Goal: Information Seeking & Learning: Learn about a topic

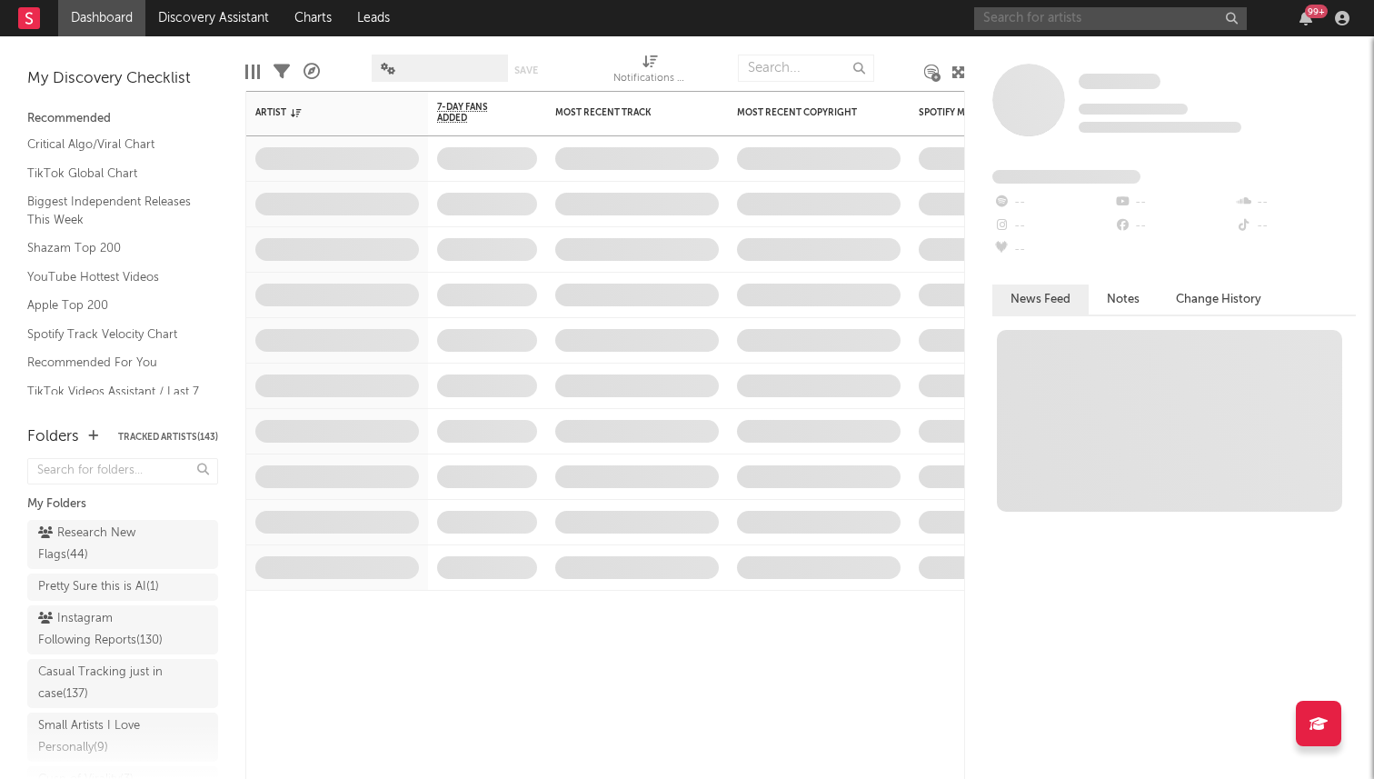
click at [1005, 24] on input "text" at bounding box center [1110, 18] width 273 height 23
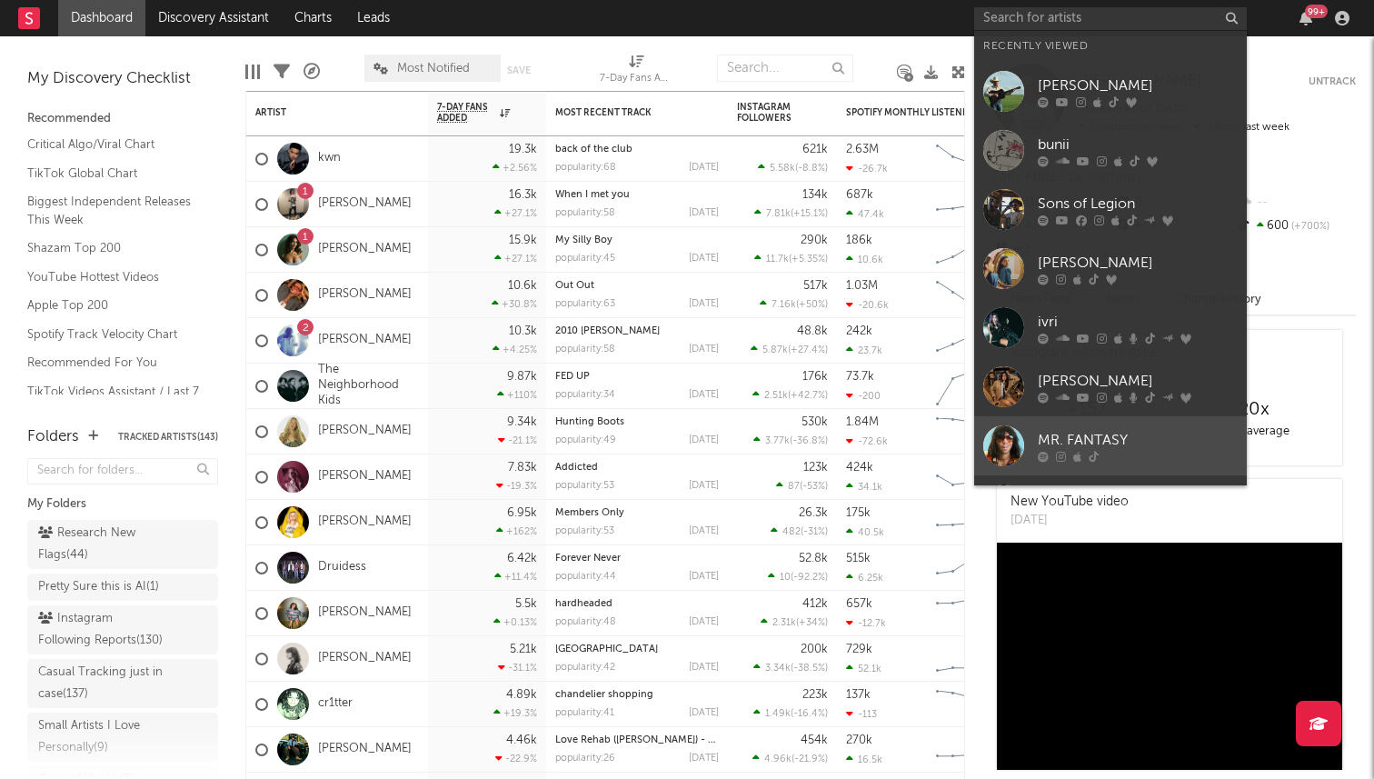
click at [1100, 425] on link "MR. FANTASY" at bounding box center [1110, 445] width 273 height 59
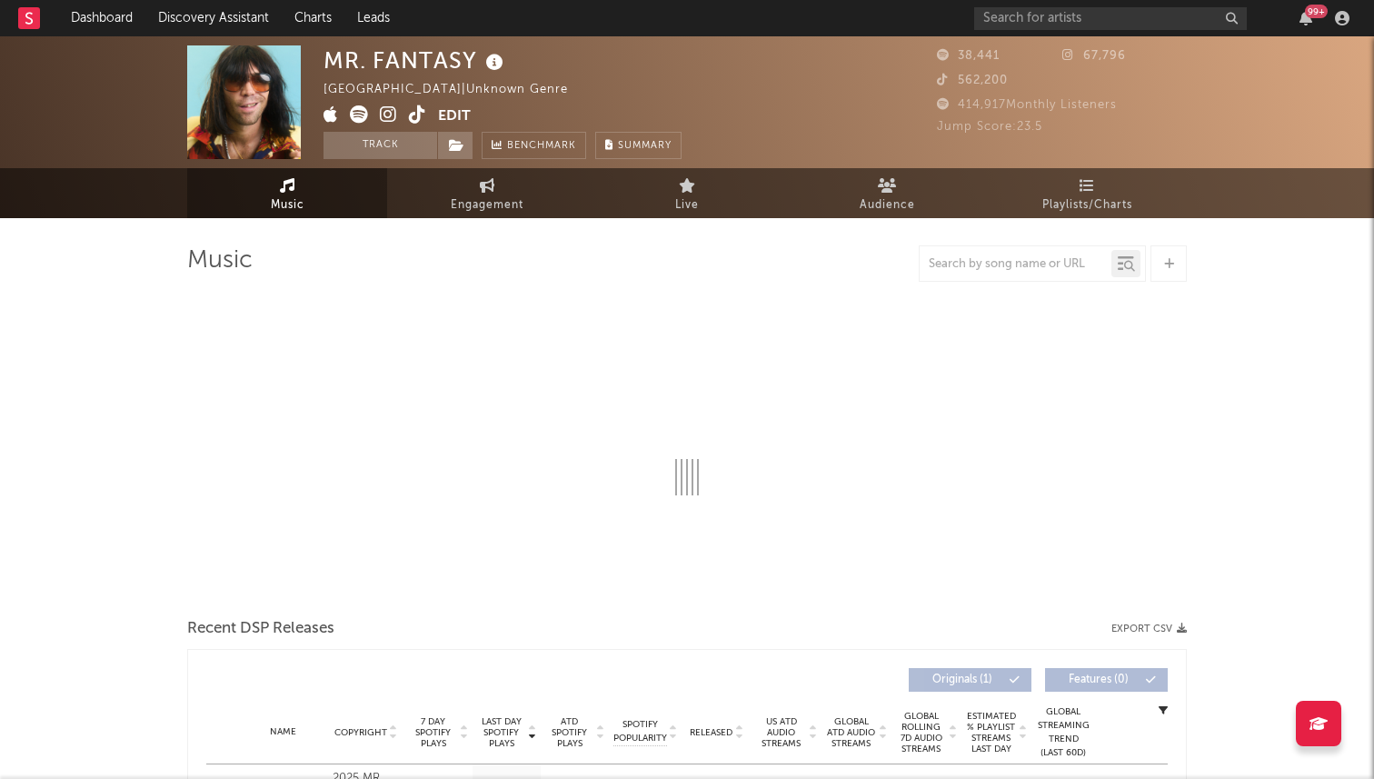
select select "1w"
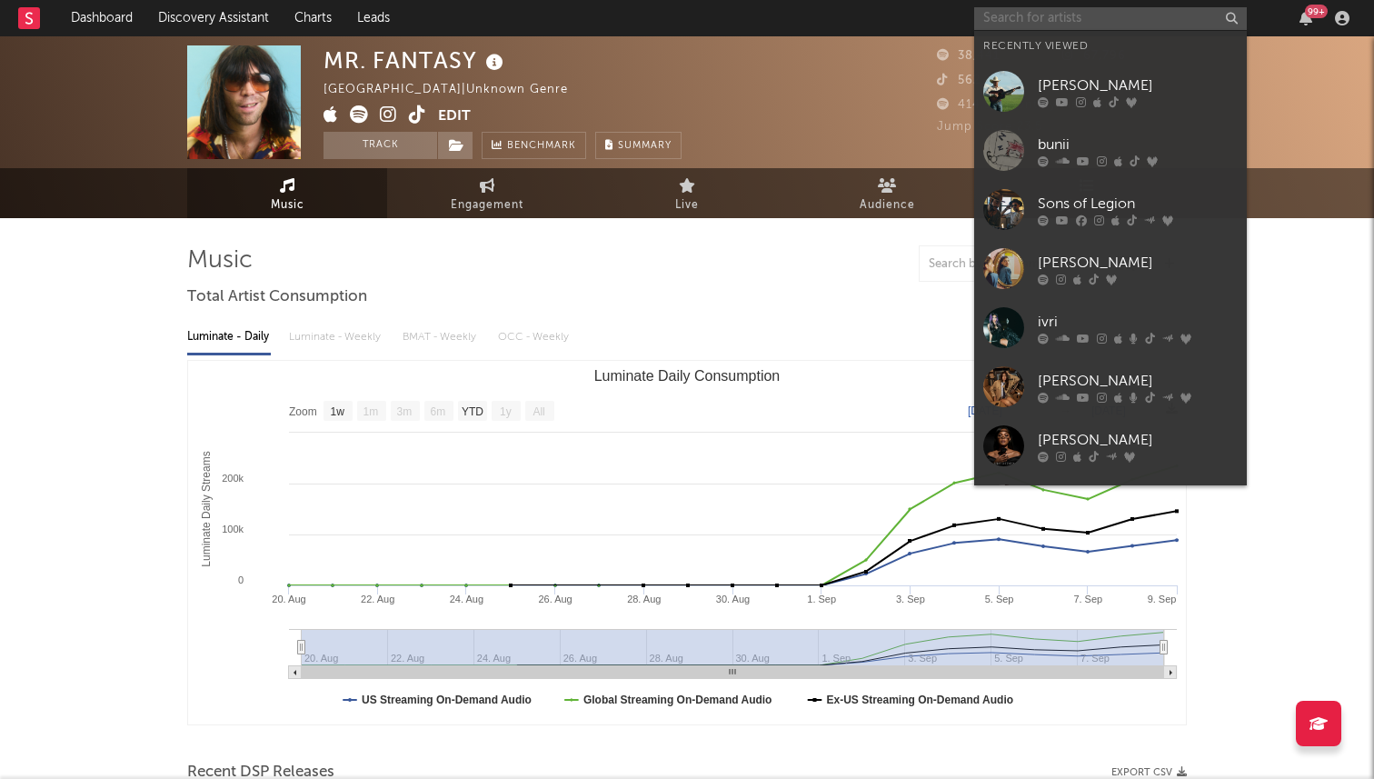
click at [1042, 15] on input "text" at bounding box center [1110, 18] width 273 height 23
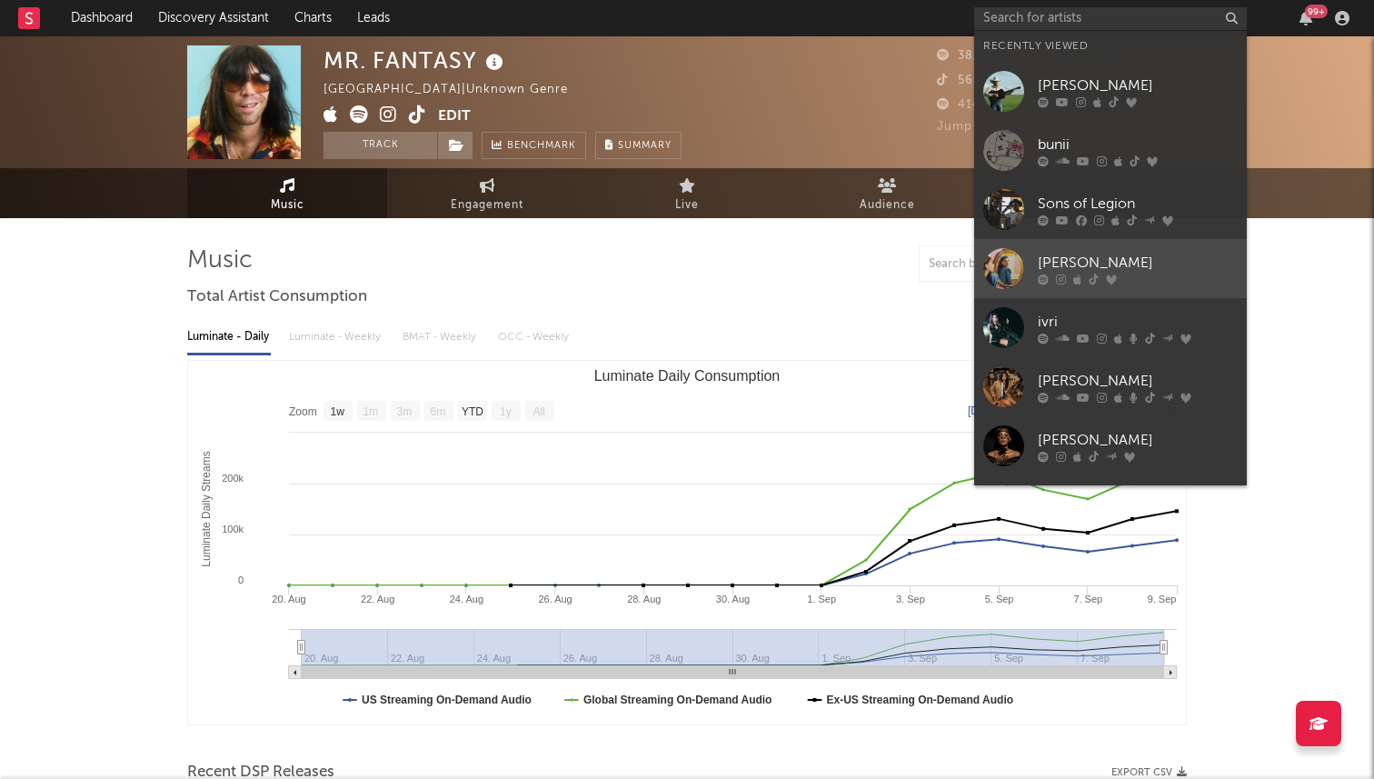
click at [1045, 259] on div "[PERSON_NAME]" at bounding box center [1138, 263] width 200 height 22
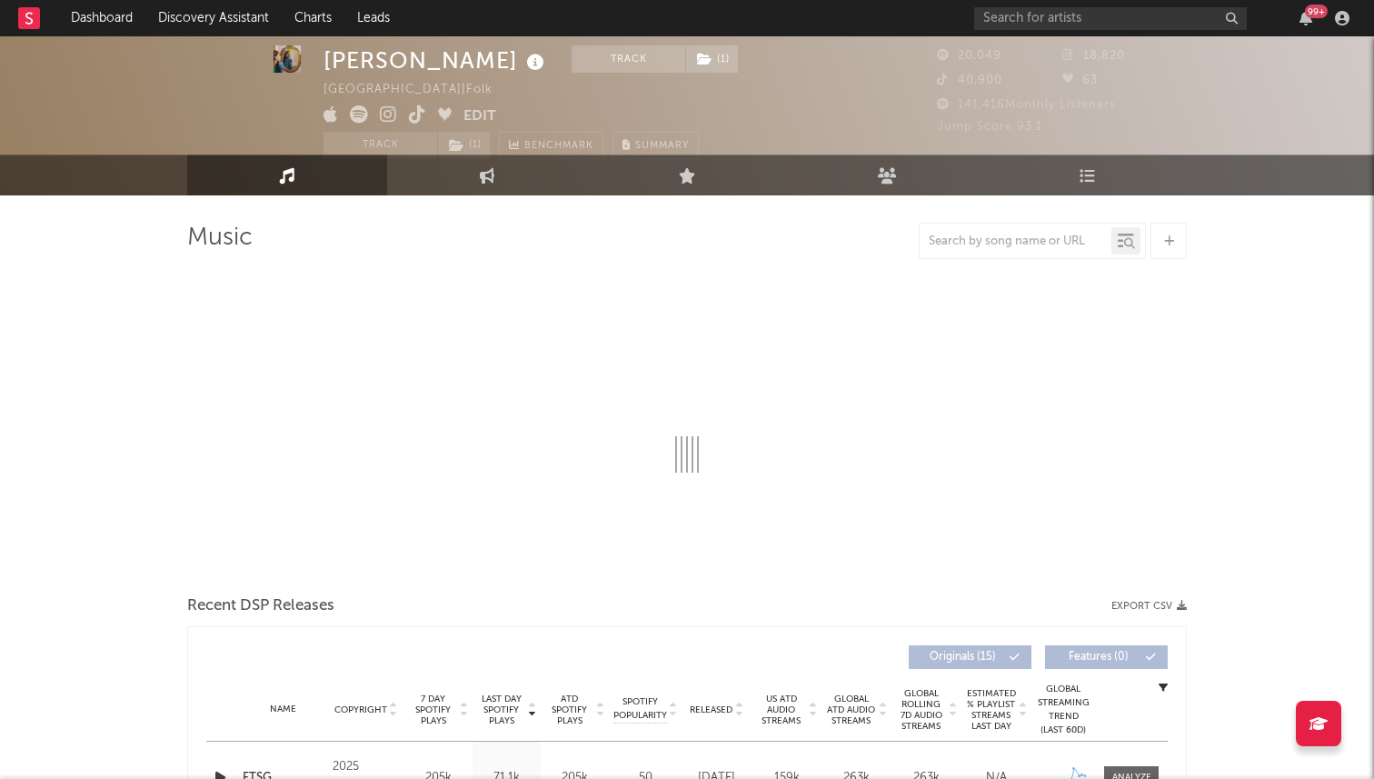
scroll to position [35, 0]
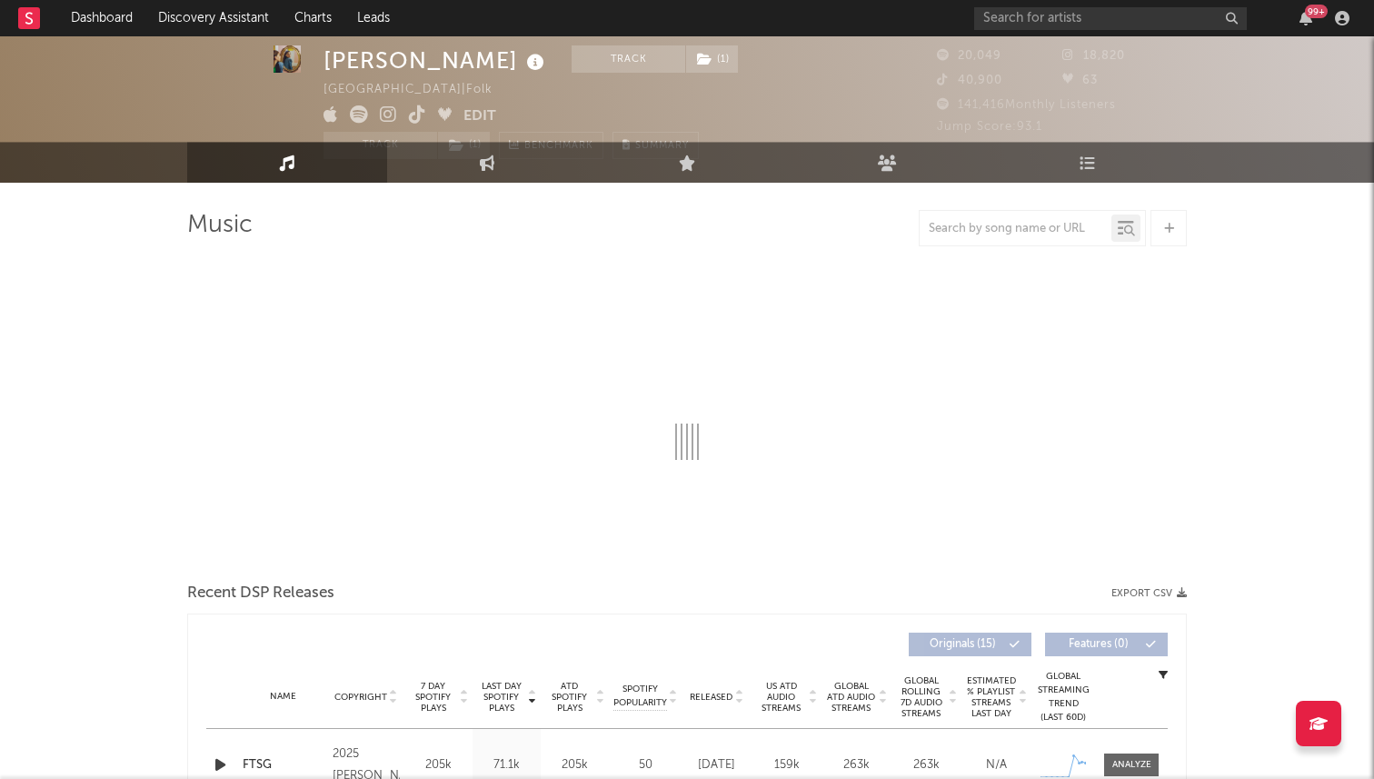
select select "6m"
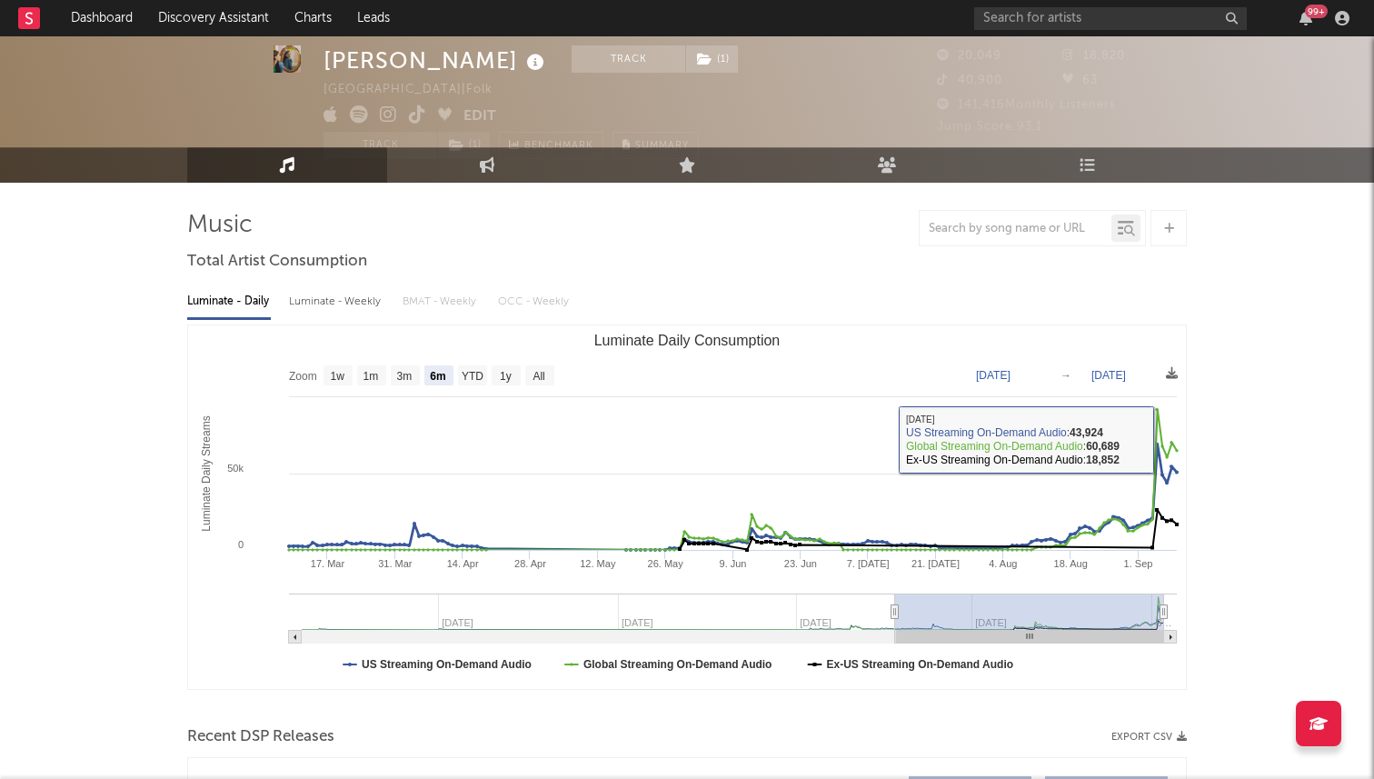
scroll to position [0, 0]
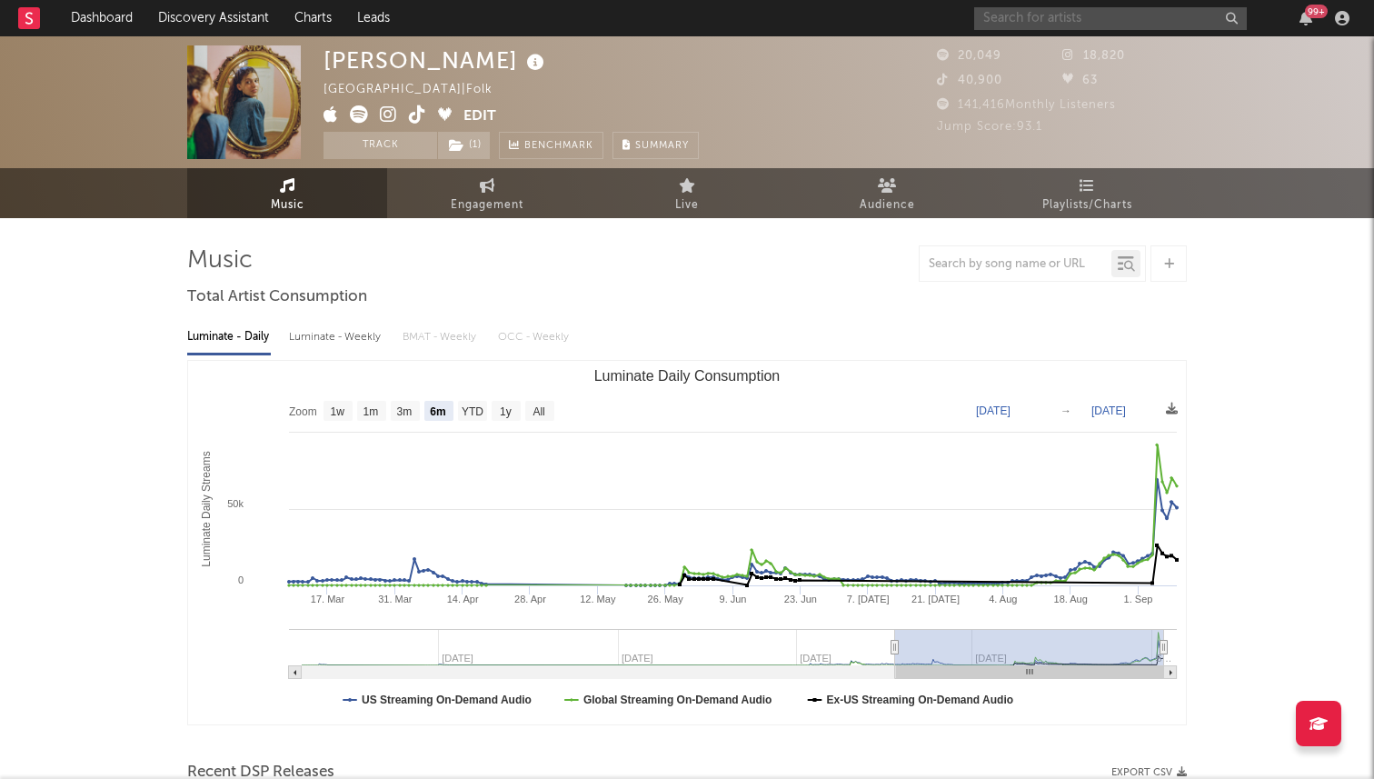
click at [1009, 18] on input "text" at bounding box center [1110, 18] width 273 height 23
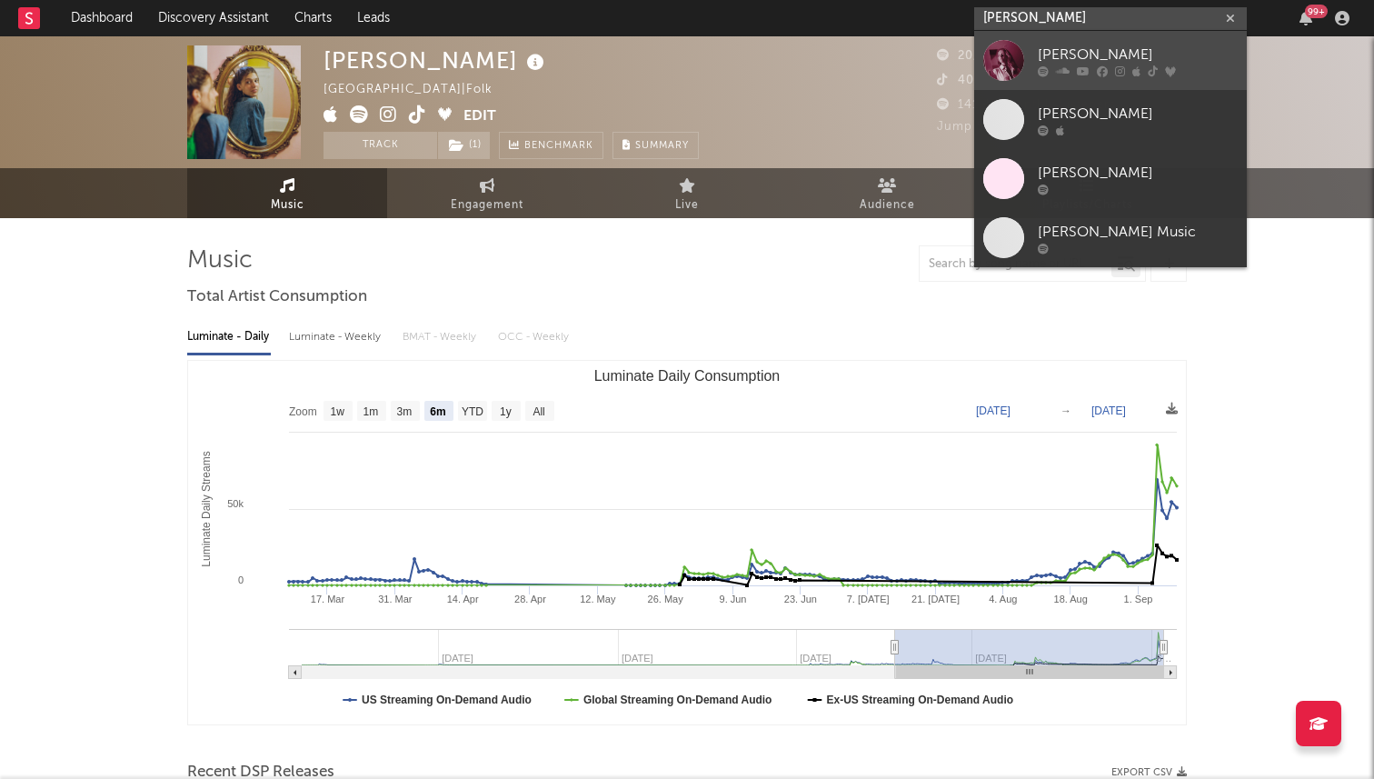
type input "[PERSON_NAME]"
click at [1138, 55] on div "[PERSON_NAME]" at bounding box center [1138, 55] width 200 height 22
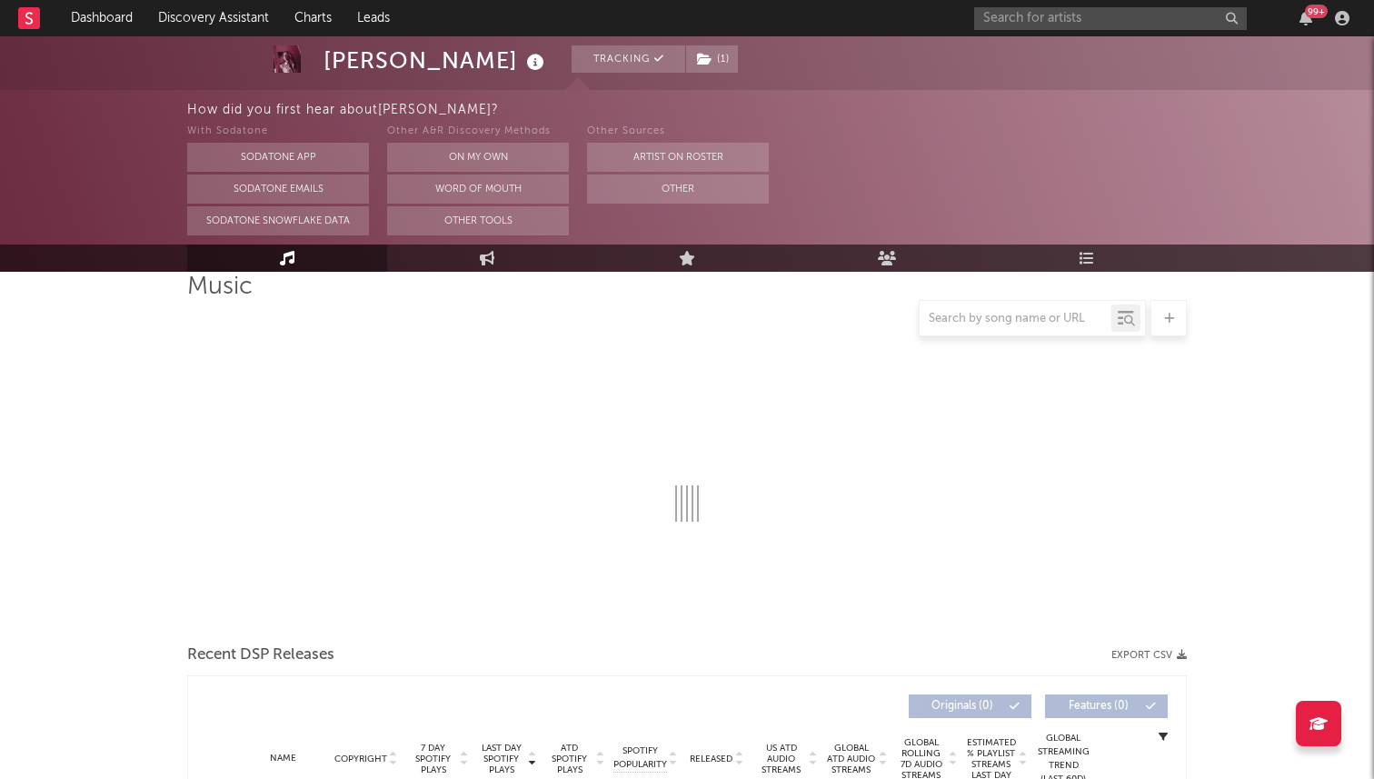
scroll to position [147, 0]
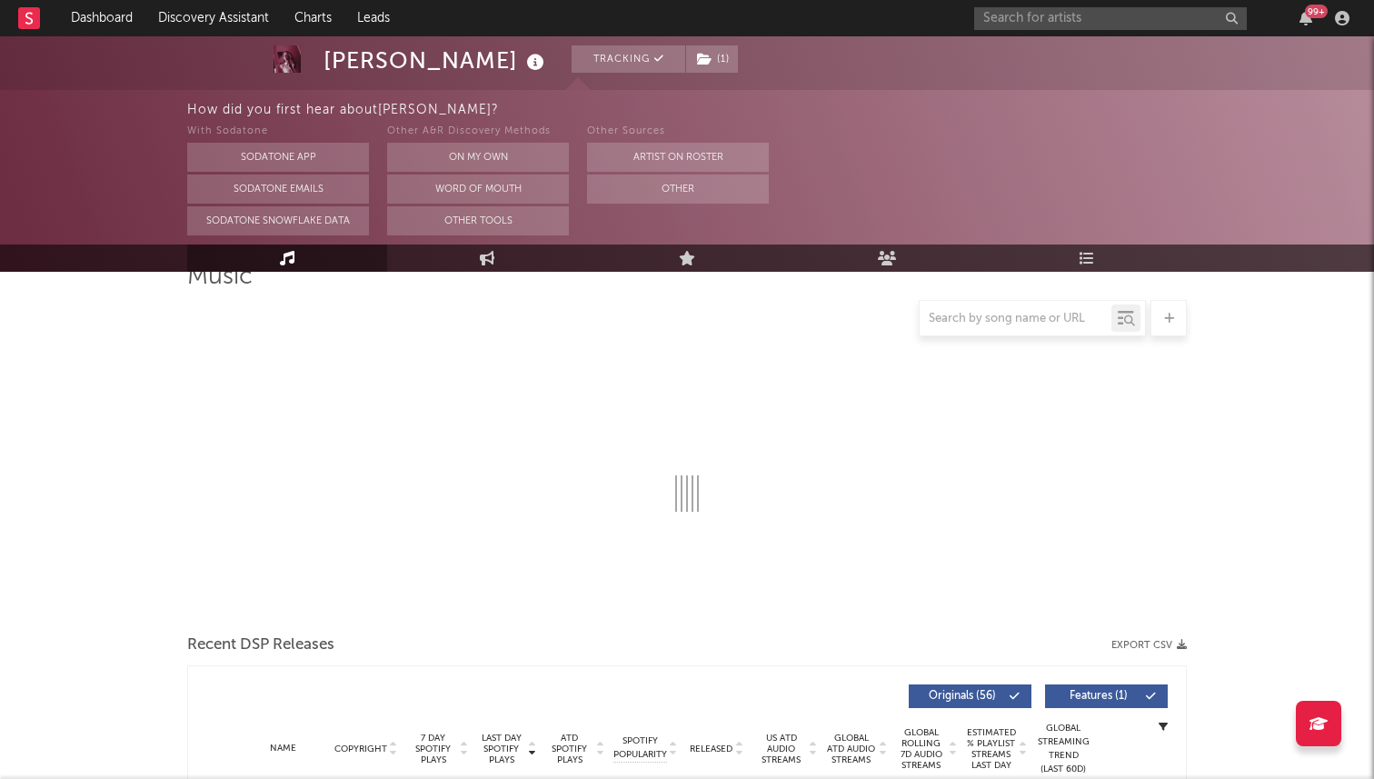
select select "6m"
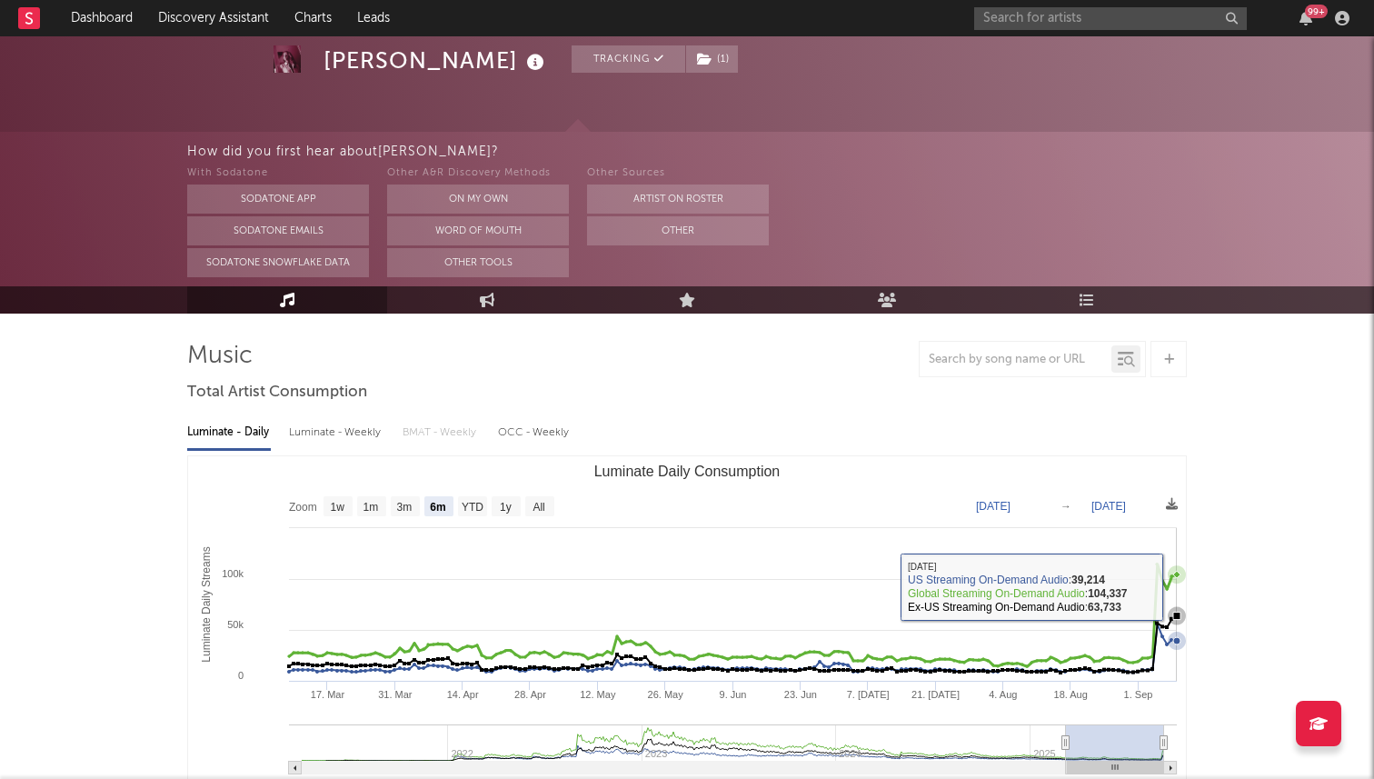
scroll to position [0, 0]
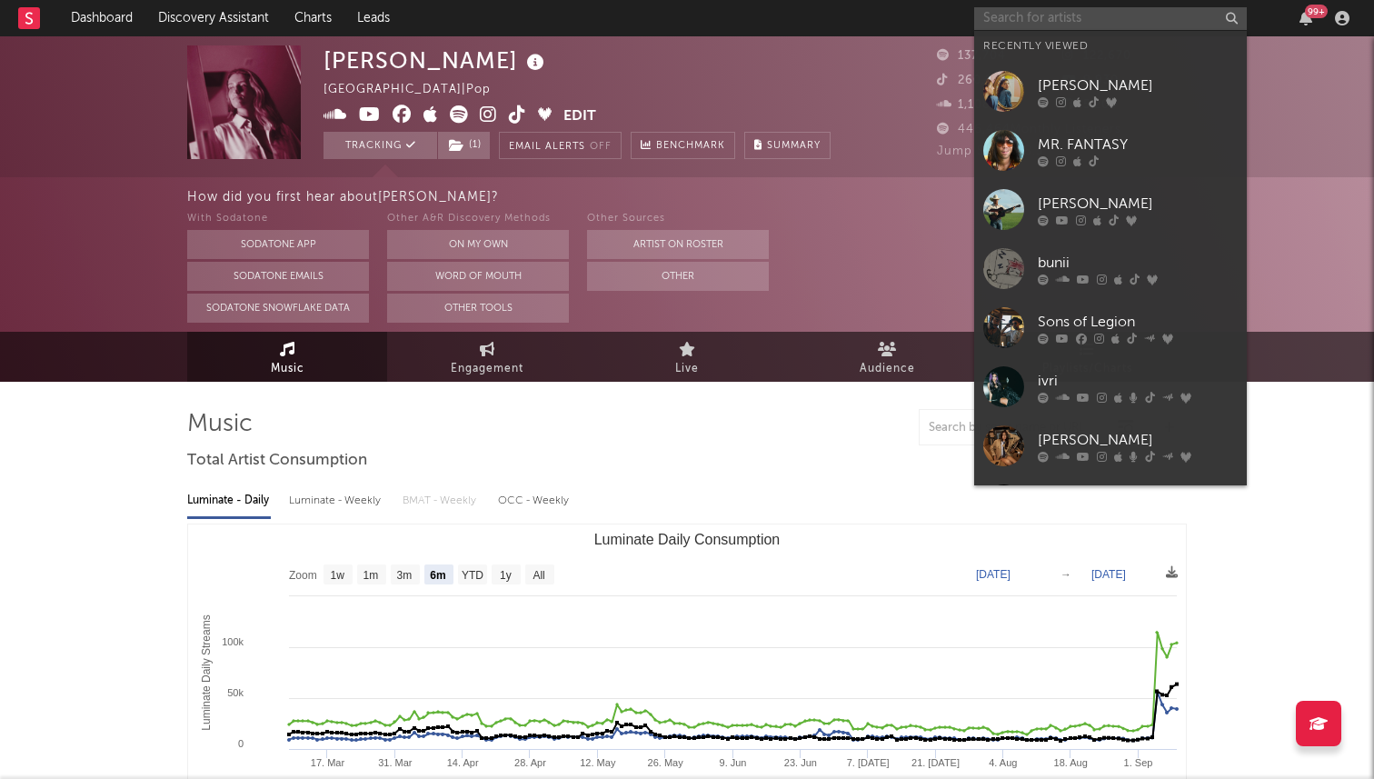
click at [1006, 27] on input "text" at bounding box center [1110, 18] width 273 height 23
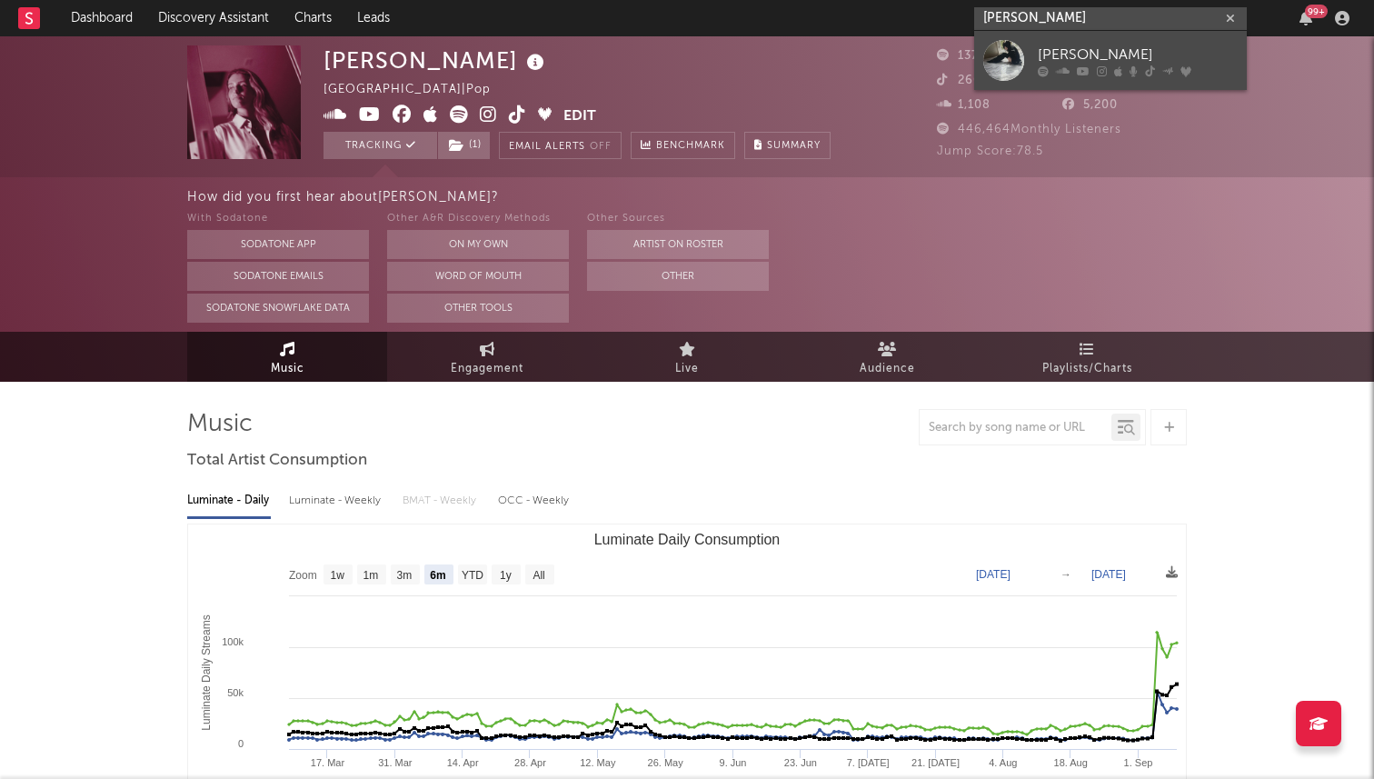
type input "[PERSON_NAME]"
click at [1030, 66] on link "[PERSON_NAME]" at bounding box center [1110, 60] width 273 height 59
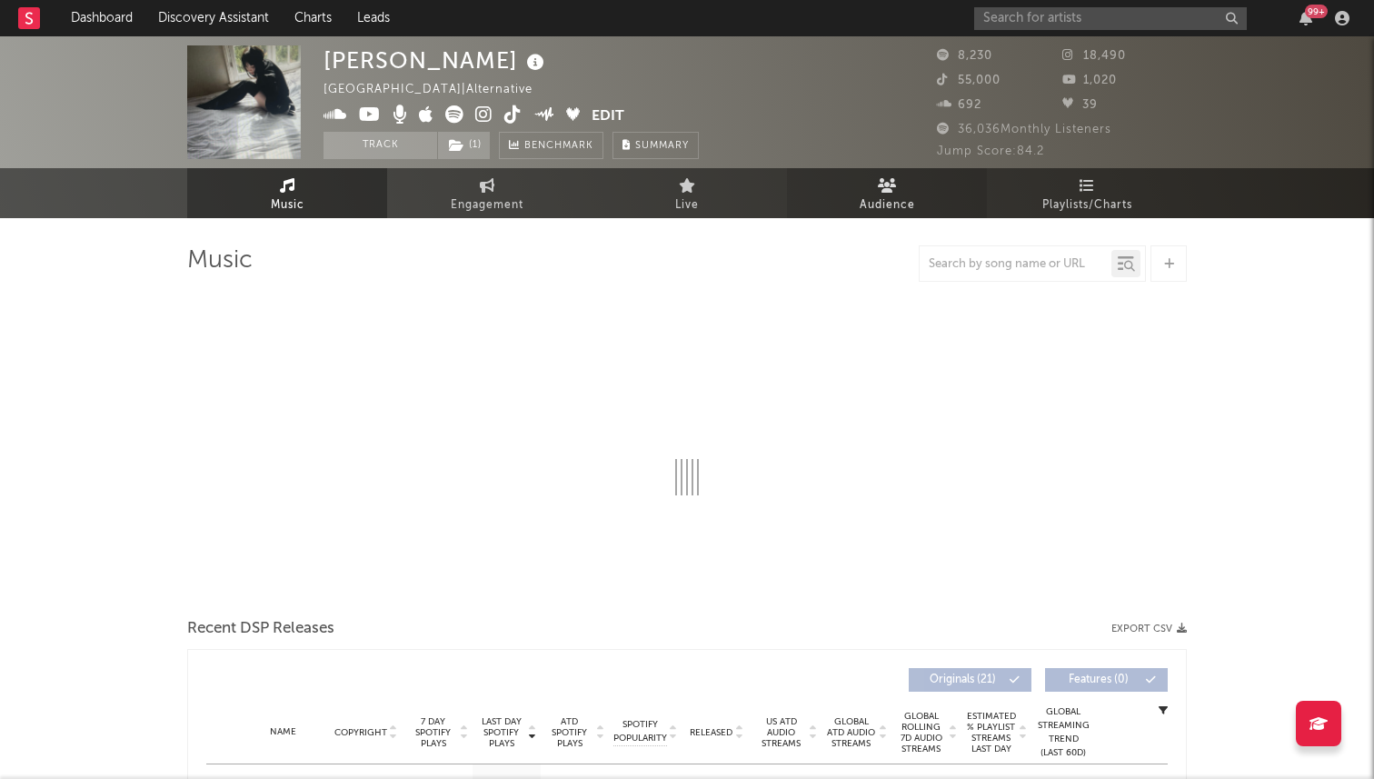
select select "6m"
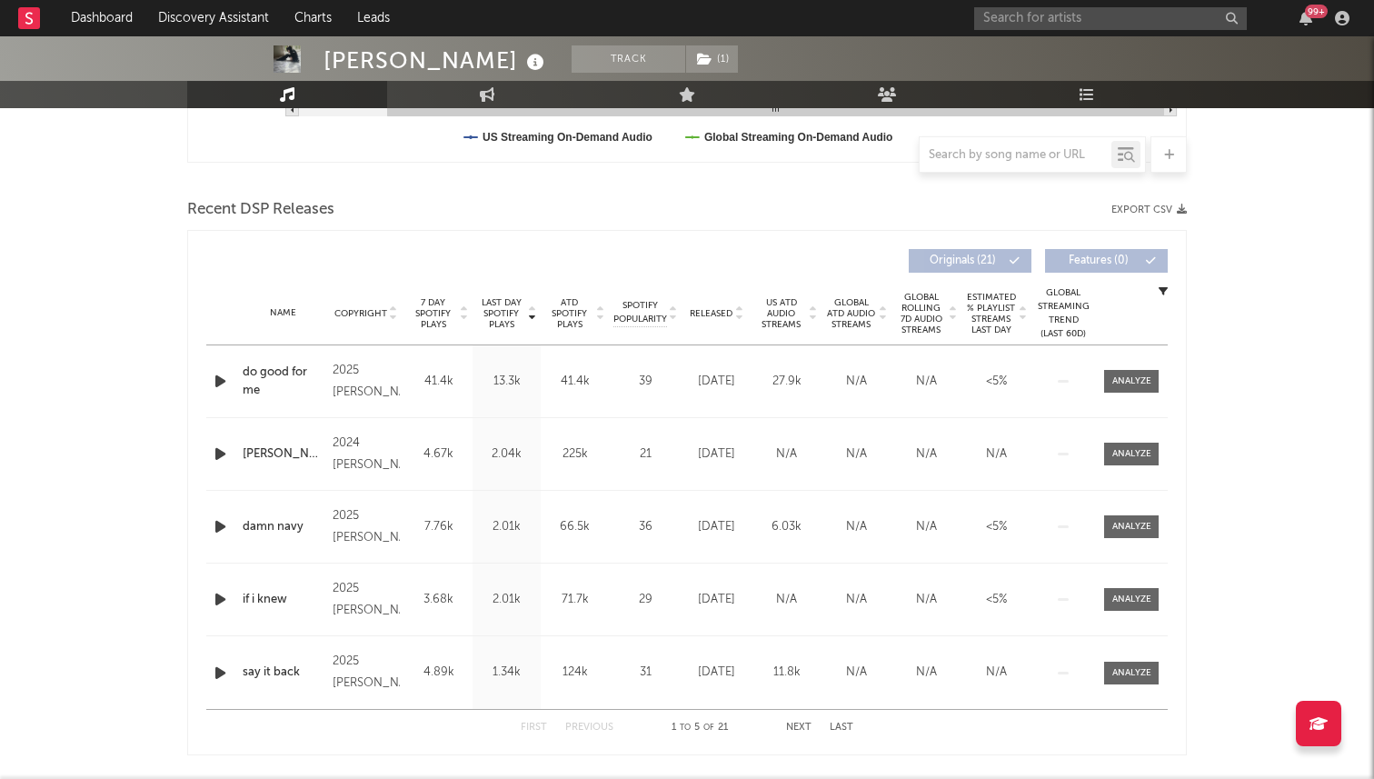
scroll to position [572, 0]
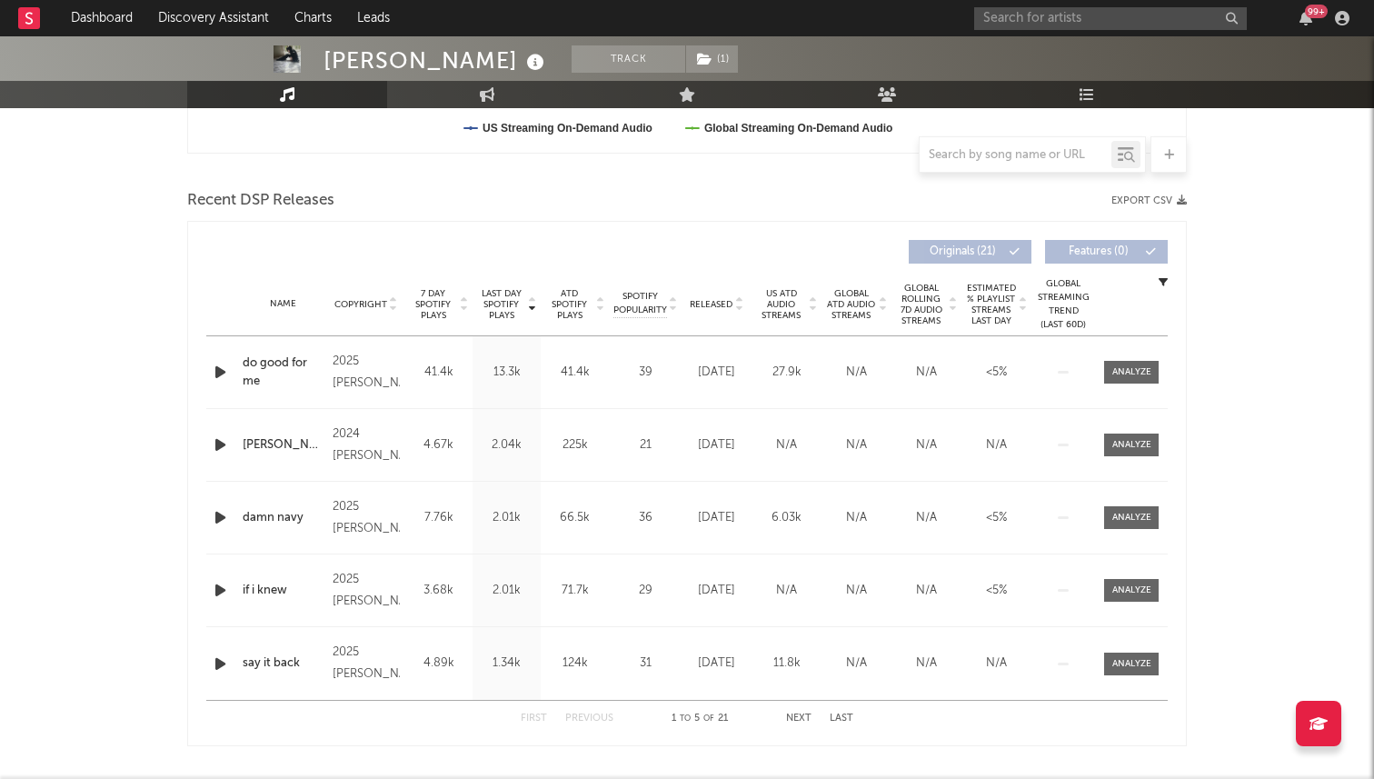
click at [225, 373] on icon "button" at bounding box center [220, 372] width 19 height 23
click at [225, 373] on icon "button" at bounding box center [219, 372] width 17 height 23
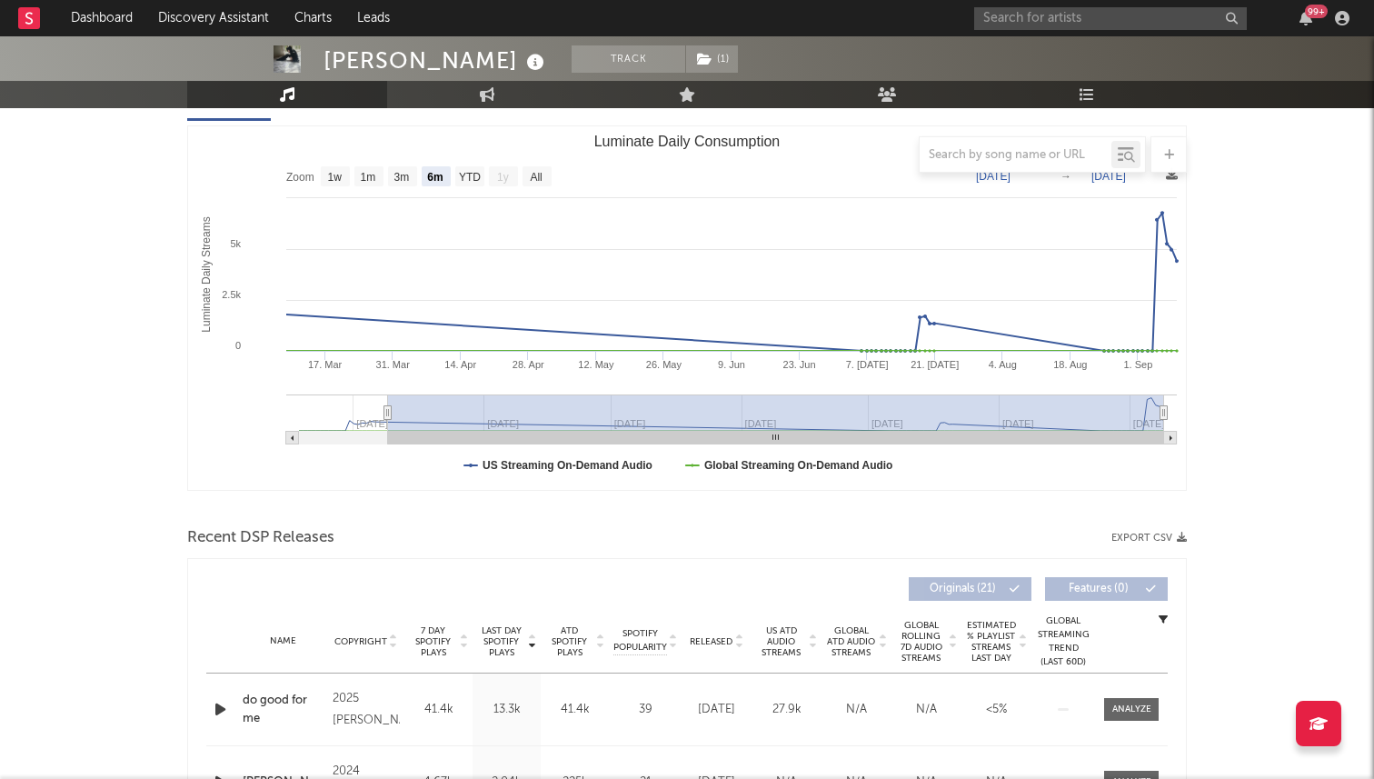
scroll to position [0, 0]
